Goal: Information Seeking & Learning: Understand process/instructions

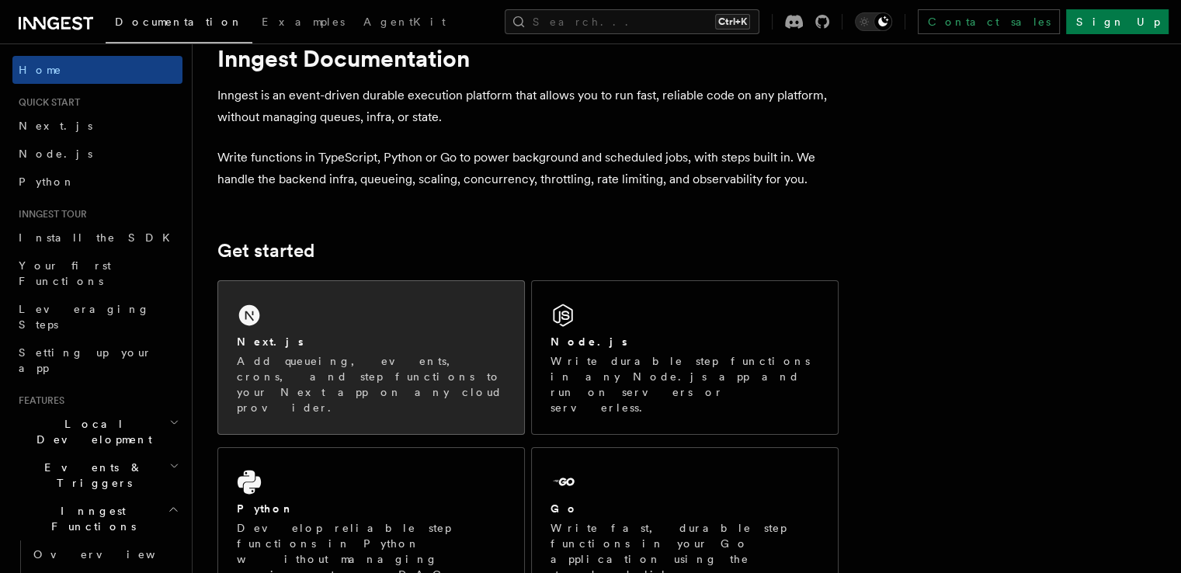
scroll to position [78, 0]
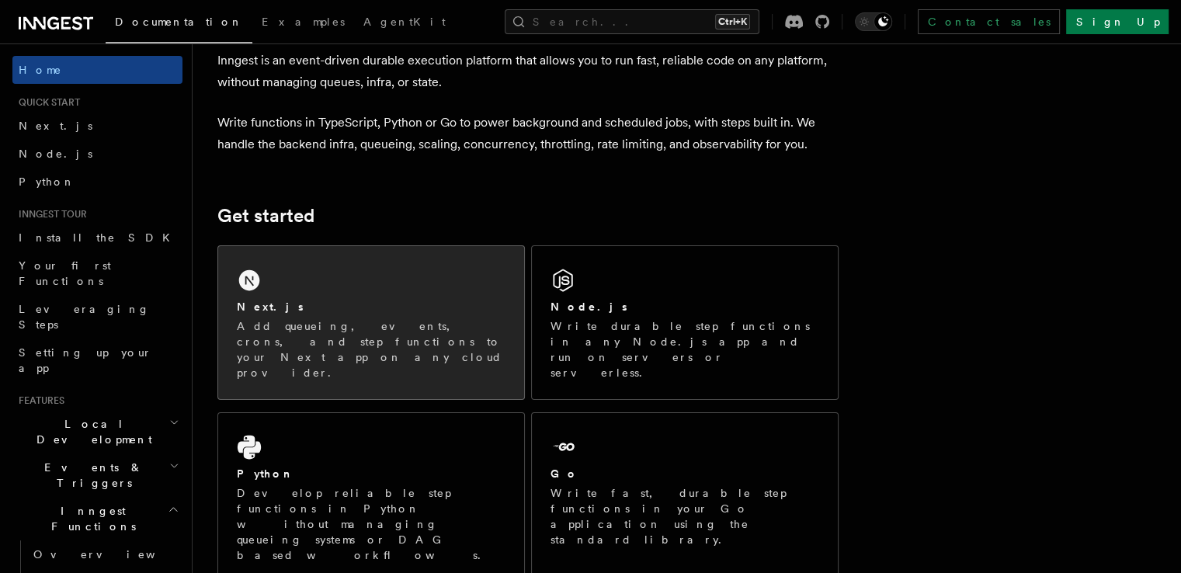
click at [348, 307] on div "Next.js" at bounding box center [371, 307] width 269 height 16
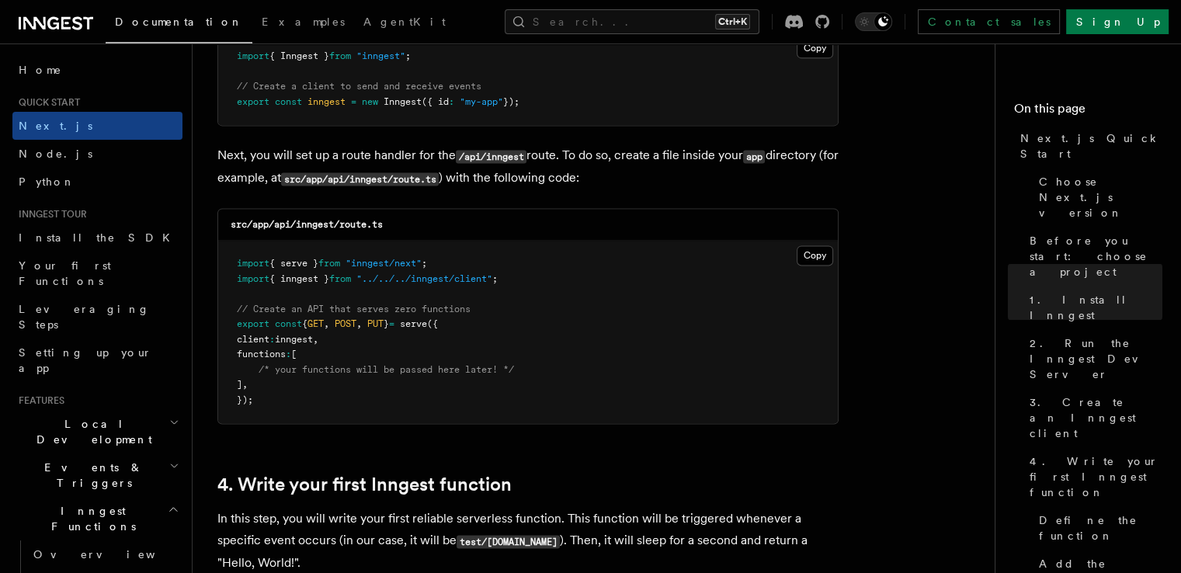
scroll to position [2173, 0]
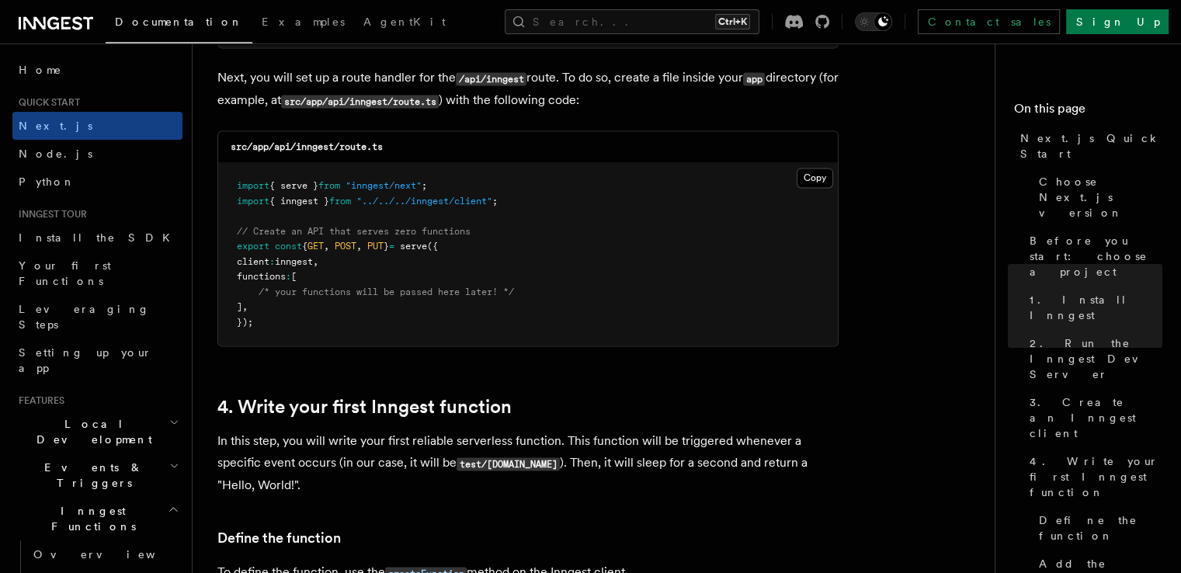
click at [525, 202] on pre "import { serve } from "inngest/next" ; import { inngest } from "../../../innges…" at bounding box center [527, 254] width 619 height 182
drag, startPoint x: 463, startPoint y: 178, endPoint x: 230, endPoint y: 181, distance: 233.6
click at [230, 181] on pre "import { serve } from "inngest/next" ; import { inngest } from "../../../innges…" at bounding box center [527, 254] width 619 height 182
copy span "import { serve } from "inngest/next" ;"
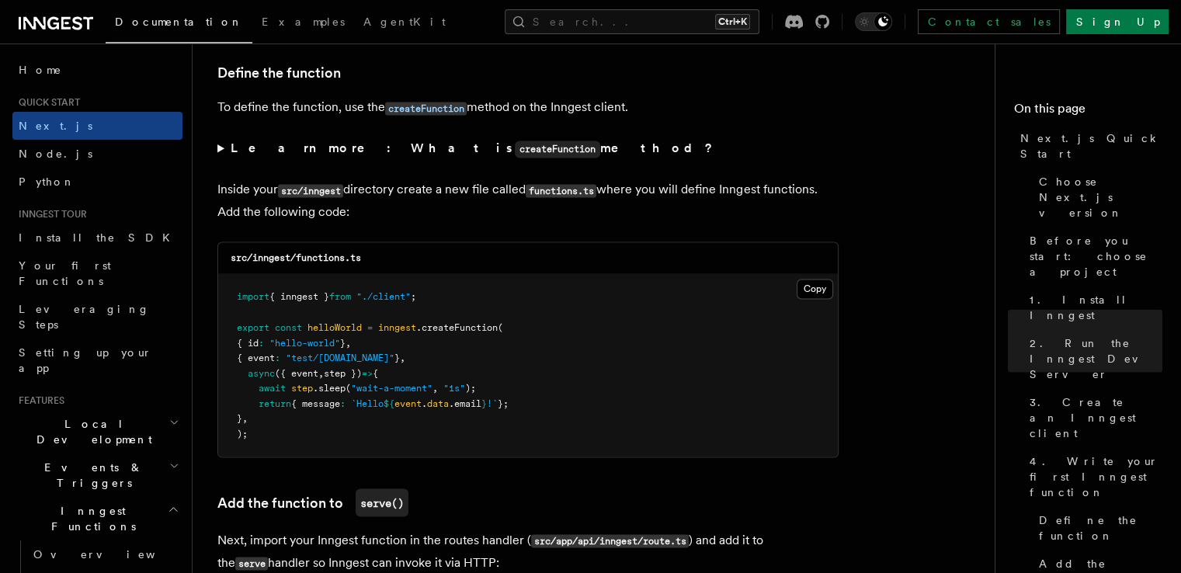
scroll to position [2639, 0]
drag, startPoint x: 244, startPoint y: 445, endPoint x: 211, endPoint y: 413, distance: 45.6
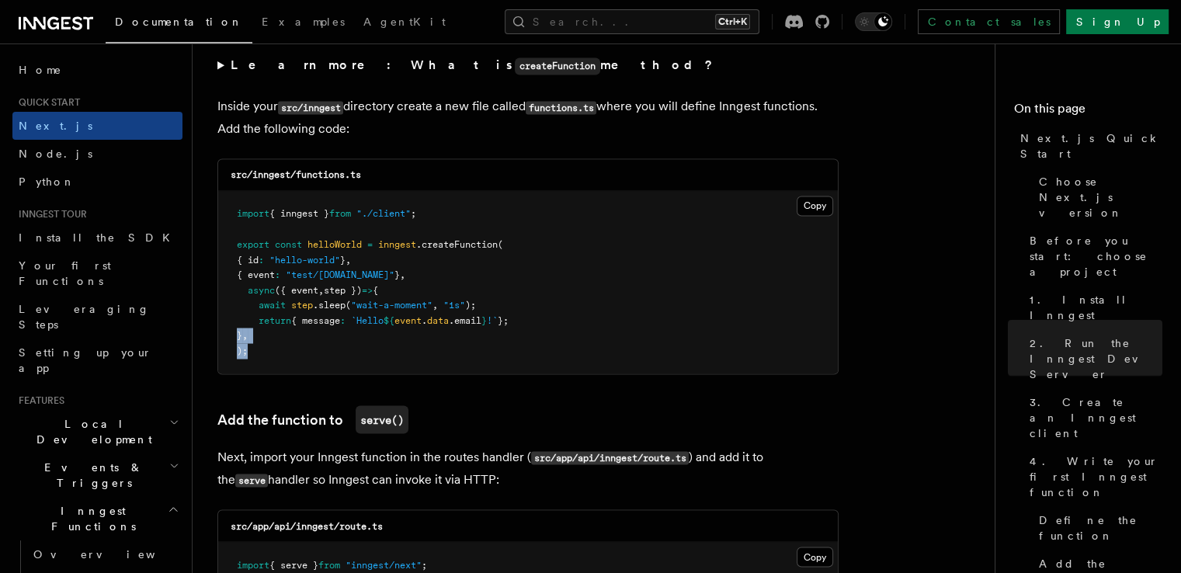
scroll to position [2717, 0]
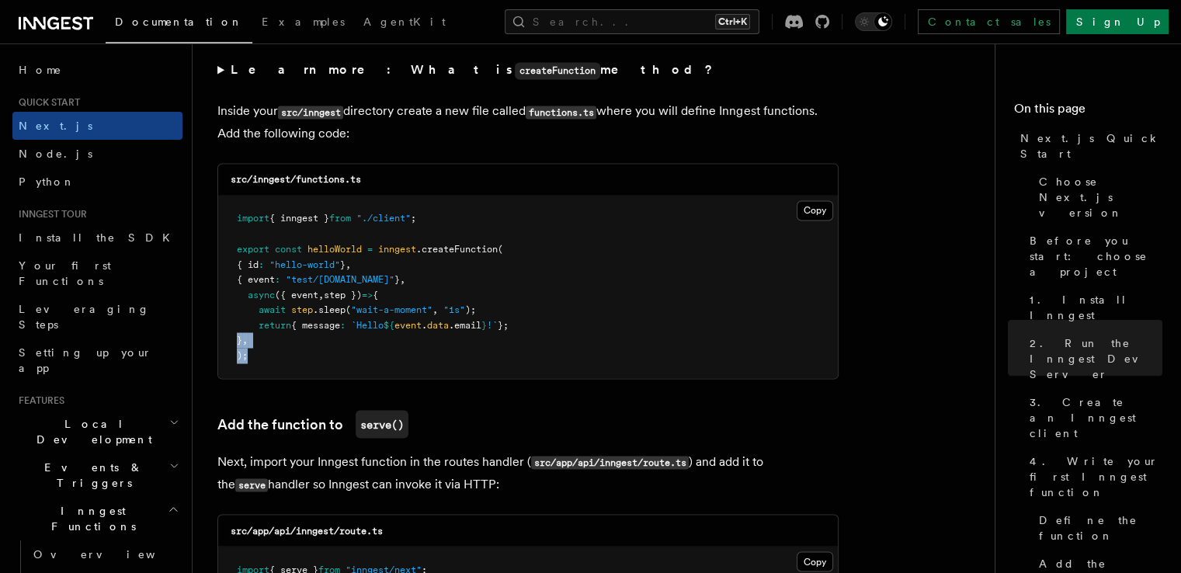
click at [293, 347] on pre "import { inngest } from "./client" ; export const helloWorld = inngest .createF…" at bounding box center [527, 287] width 619 height 182
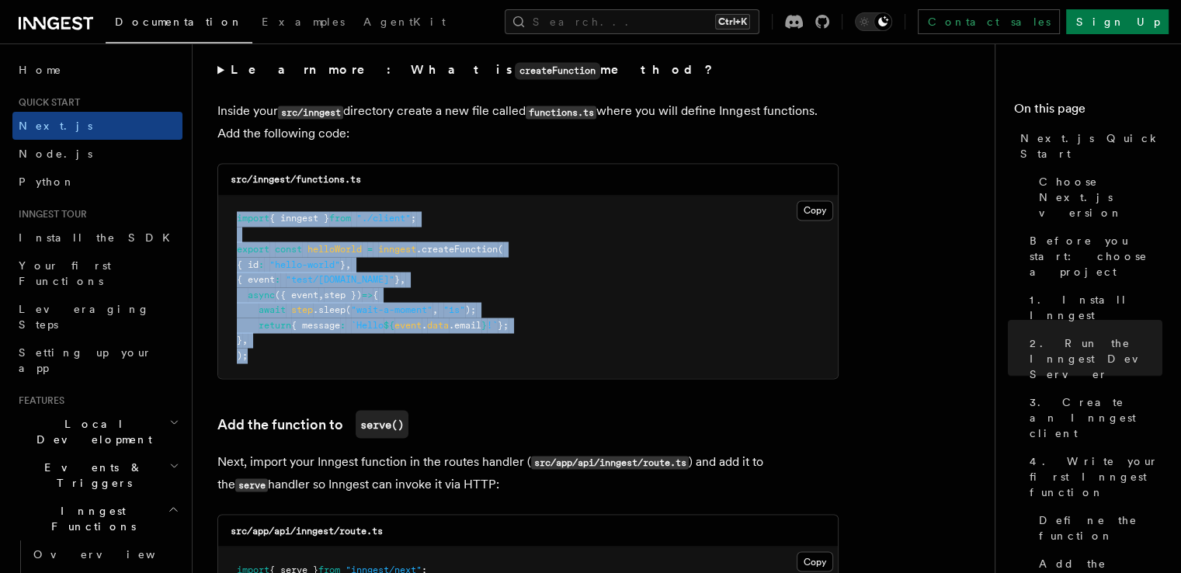
drag, startPoint x: 250, startPoint y: 361, endPoint x: 232, endPoint y: 218, distance: 143.9
click at [232, 218] on pre "import { inngest } from "./client" ; export const helloWorld = inngest .createF…" at bounding box center [527, 287] width 619 height 182
copy code "import { inngest } from "./client" ; export const helloWorld = inngest .createF…"
click at [817, 217] on button "Copy Copied" at bounding box center [814, 210] width 36 height 20
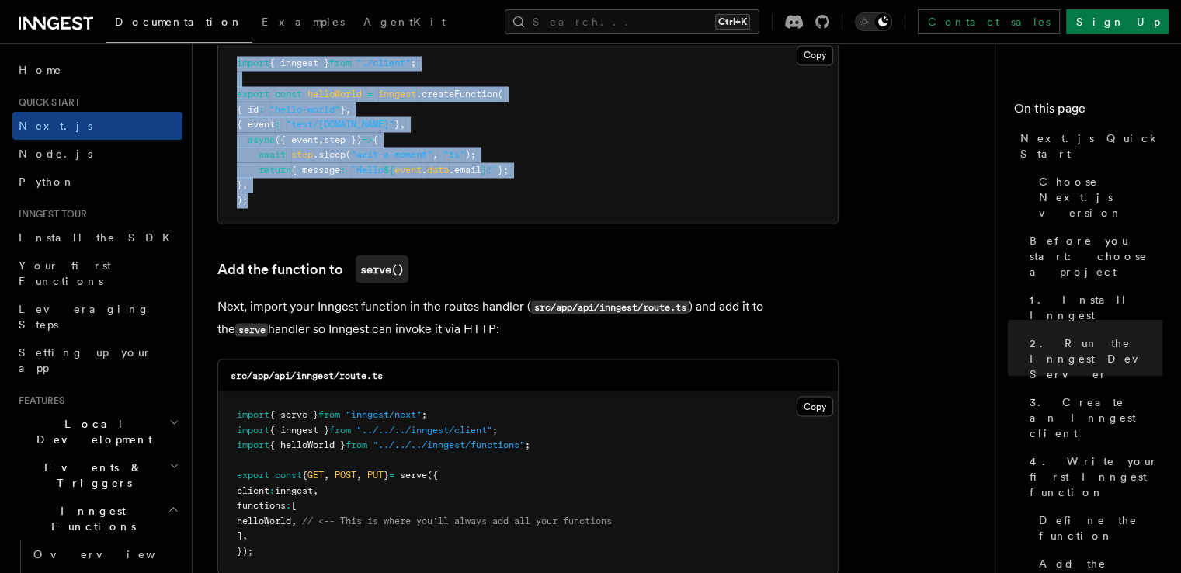
scroll to position [2949, 0]
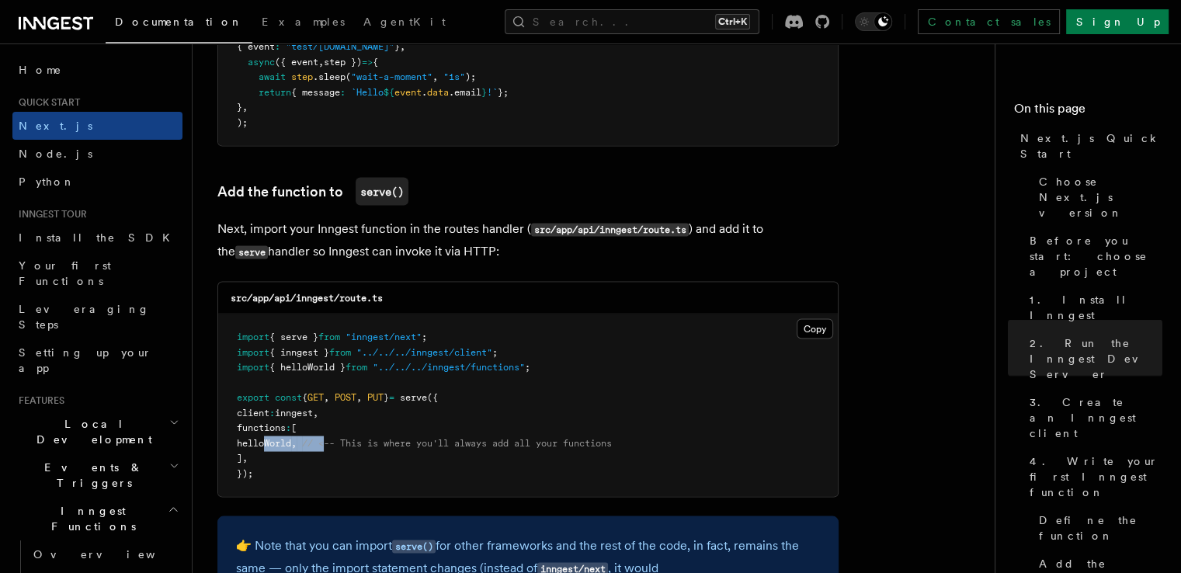
drag, startPoint x: 263, startPoint y: 446, endPoint x: 348, endPoint y: 444, distance: 84.6
click at [348, 444] on span "helloWorld , // <-- This is where you'll always add all your functions" at bounding box center [424, 442] width 375 height 11
drag, startPoint x: 252, startPoint y: 442, endPoint x: 328, endPoint y: 444, distance: 75.3
click at [328, 444] on span "helloWorld , // <-- This is where you'll always add all your functions" at bounding box center [424, 442] width 375 height 11
copy span "helloWorld ,"
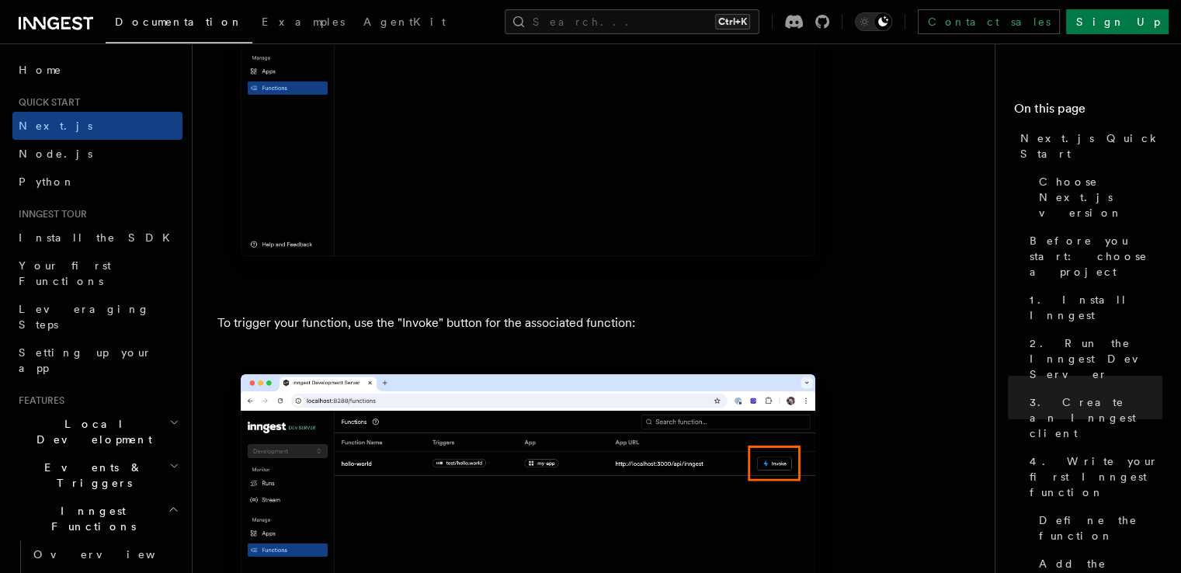
scroll to position [3958, 0]
